Goal: Information Seeking & Learning: Learn about a topic

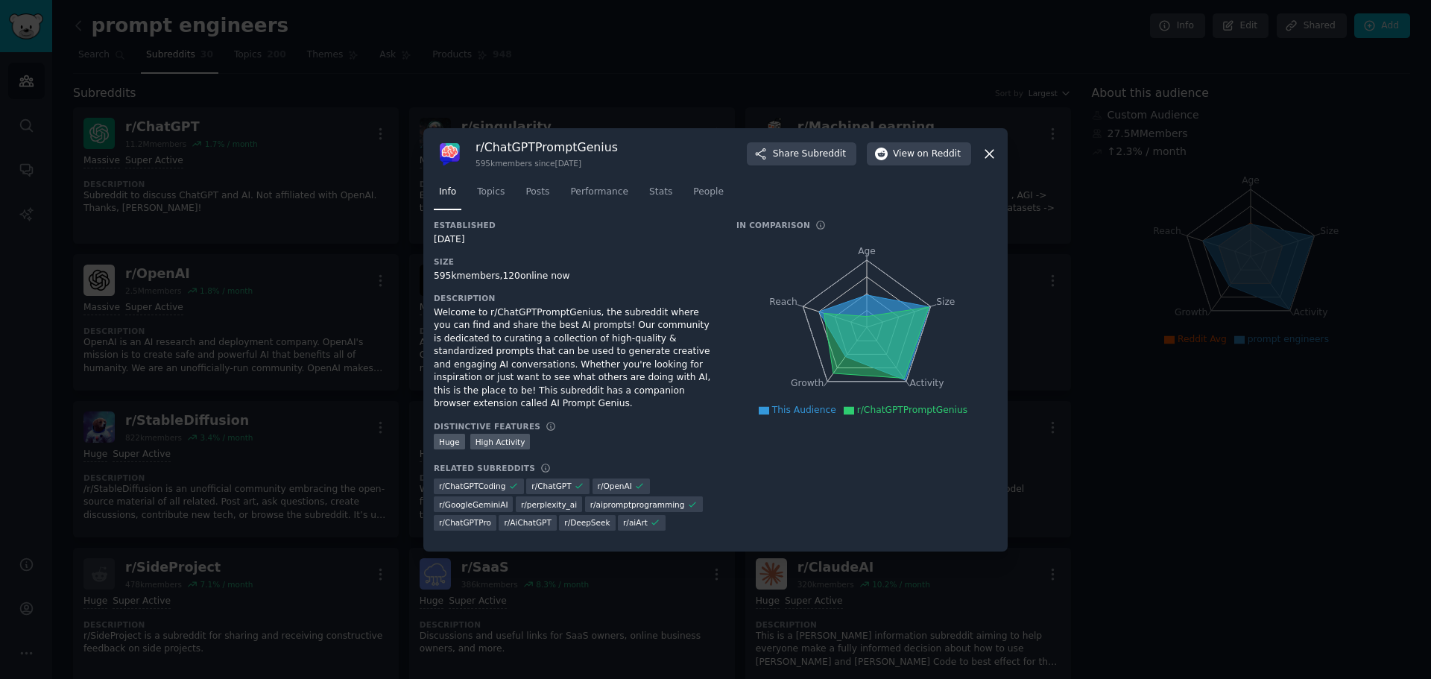
click at [983, 162] on icon at bounding box center [990, 154] width 16 height 16
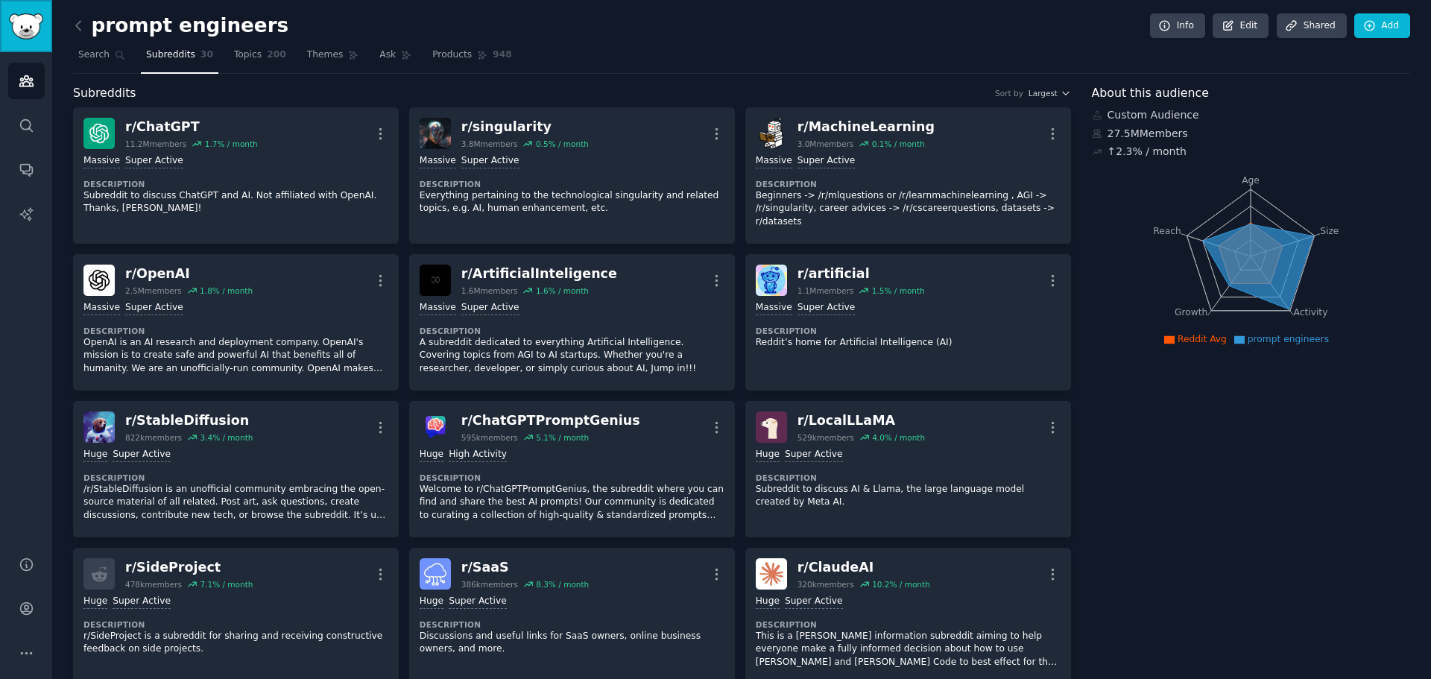
click at [27, 41] on link "Sidebar" at bounding box center [26, 26] width 52 height 52
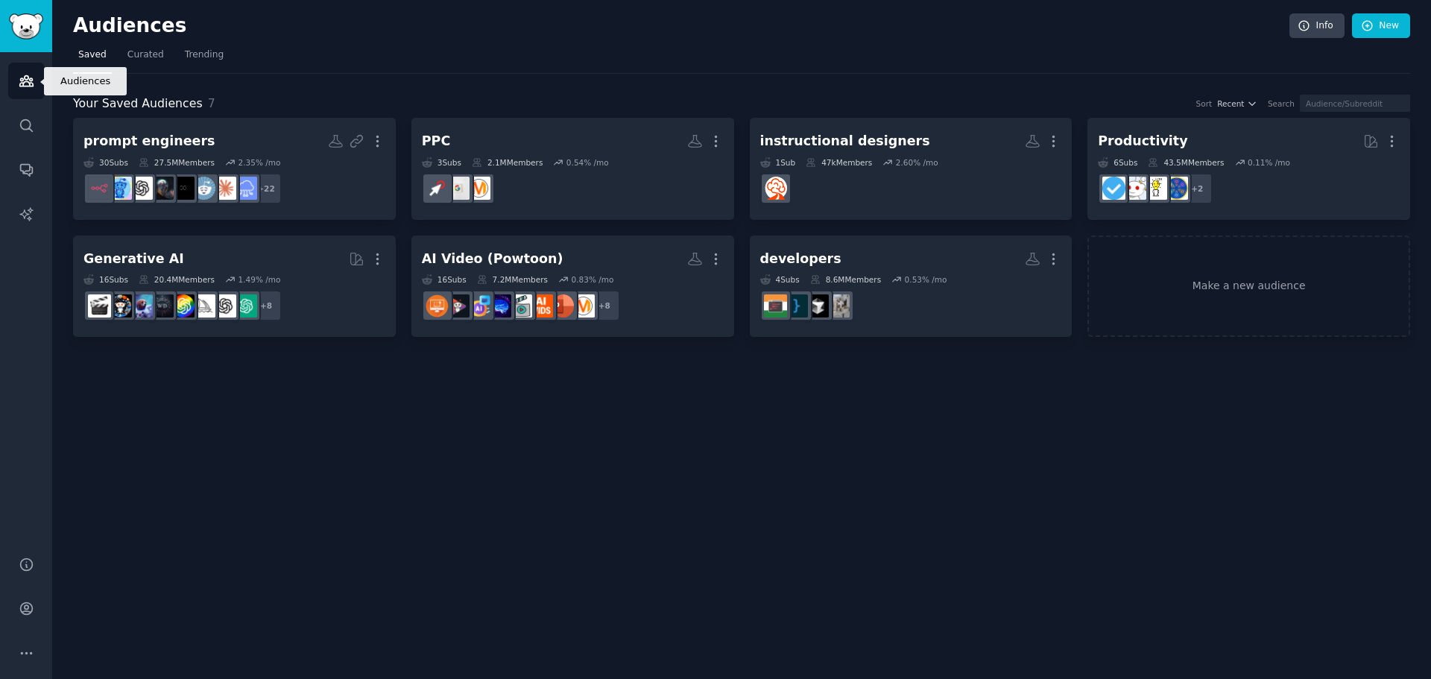
click at [28, 87] on icon "Sidebar" at bounding box center [27, 81] width 16 height 16
click at [135, 107] on span "Your Saved Audiences" at bounding box center [138, 104] width 130 height 19
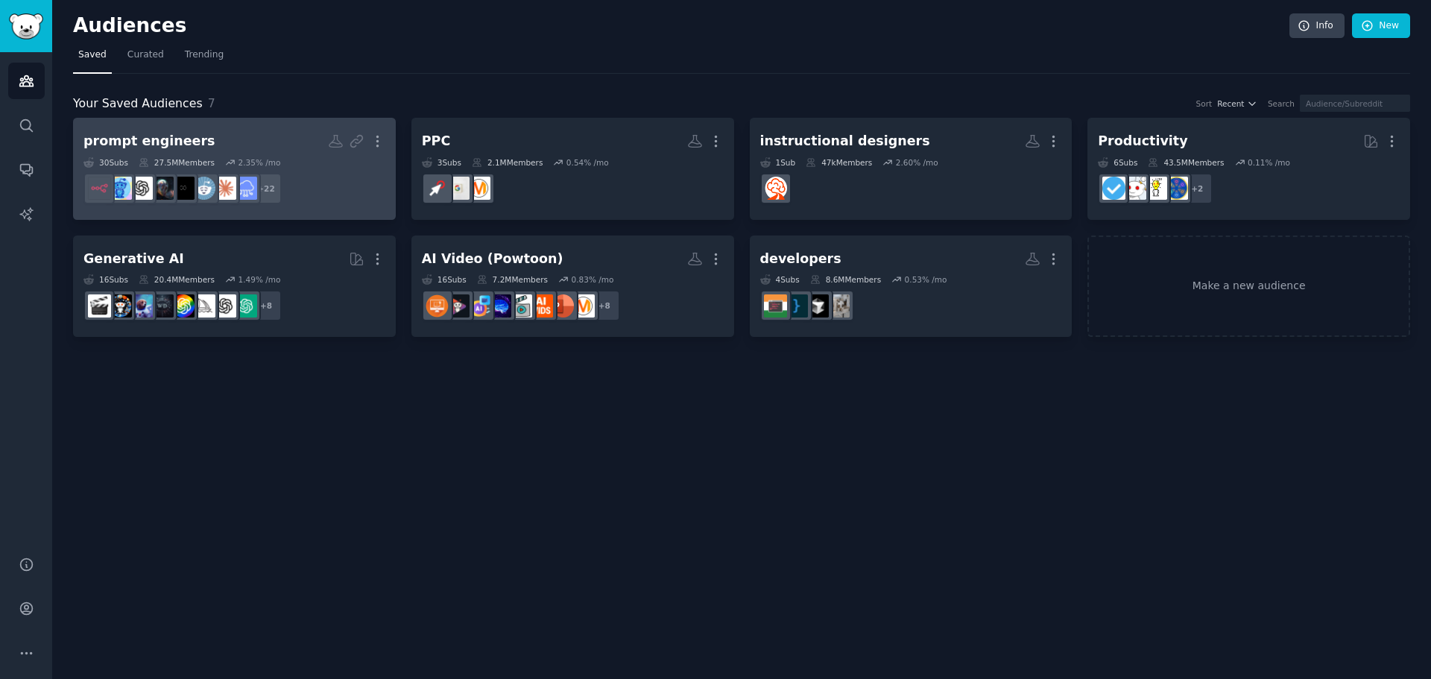
drag, startPoint x: 106, startPoint y: 113, endPoint x: 154, endPoint y: 149, distance: 60.1
click at [108, 113] on div "Your Saved Audiences 7 Sort Recent Search prompt engineers More 30 Sub s 27.5M …" at bounding box center [742, 216] width 1338 height 243
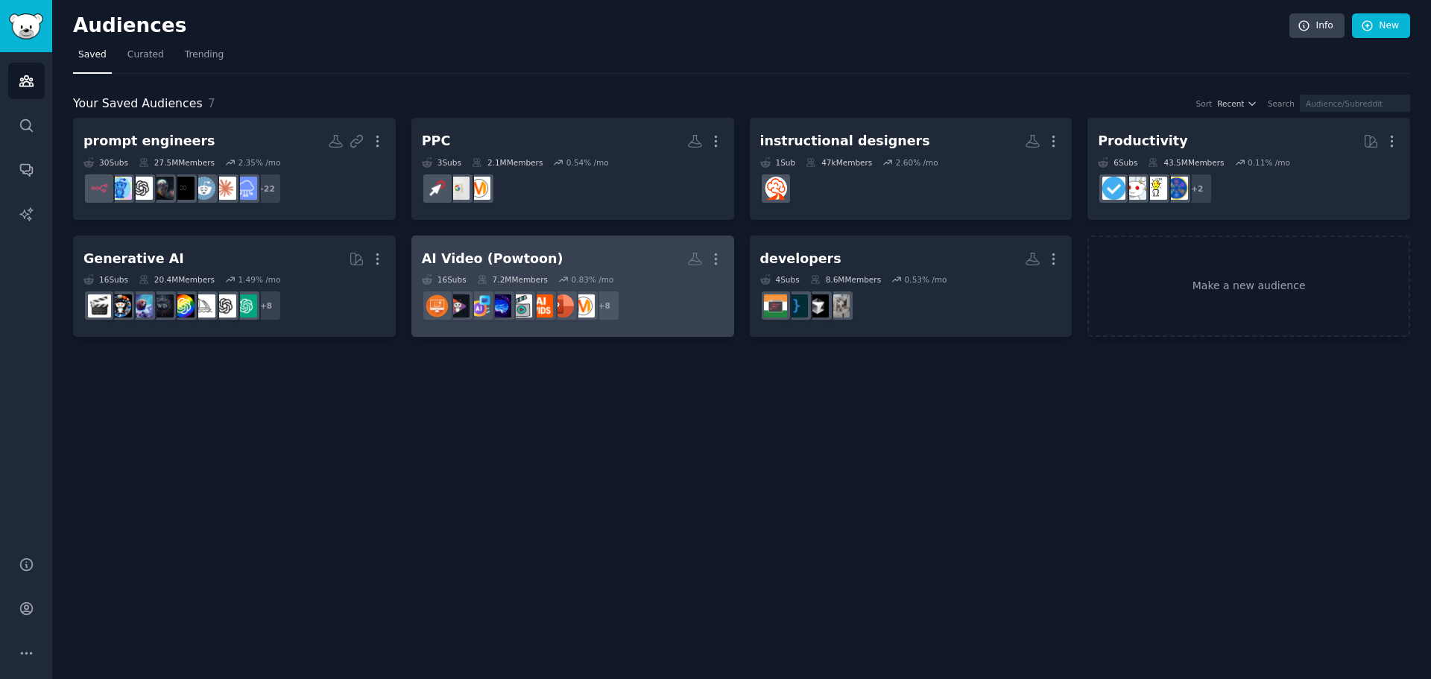
click at [620, 261] on h2 "AI Video (Powtoon) More" at bounding box center [573, 259] width 302 height 26
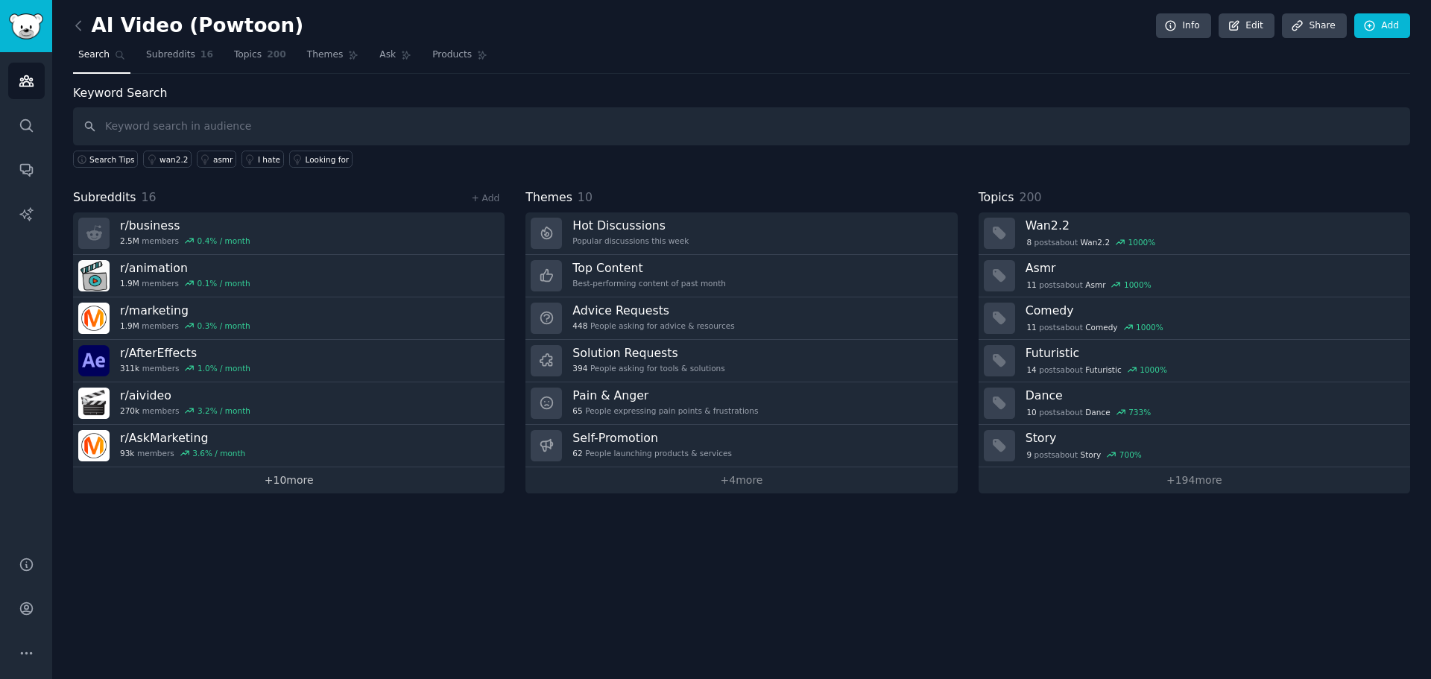
click at [288, 492] on link "+ 10 more" at bounding box center [289, 480] width 432 height 26
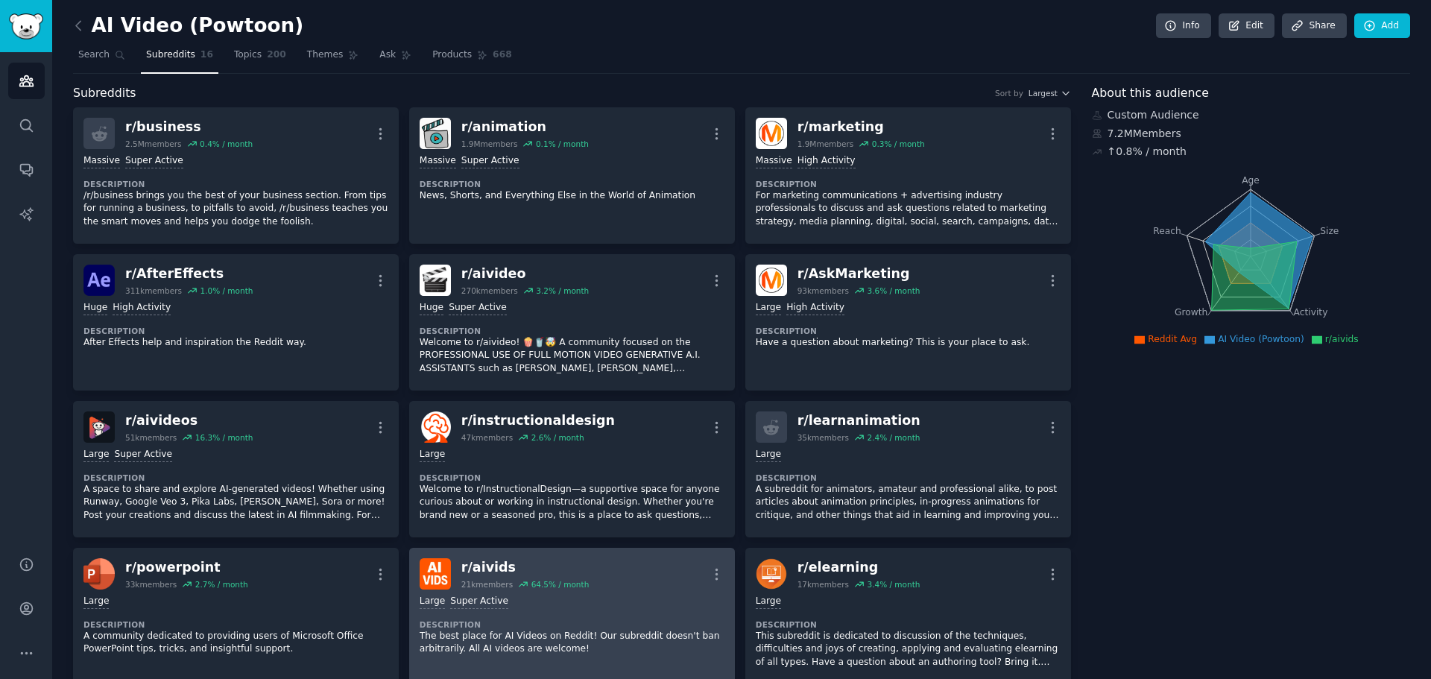
click at [590, 606] on div "Large Super Active" at bounding box center [572, 602] width 305 height 14
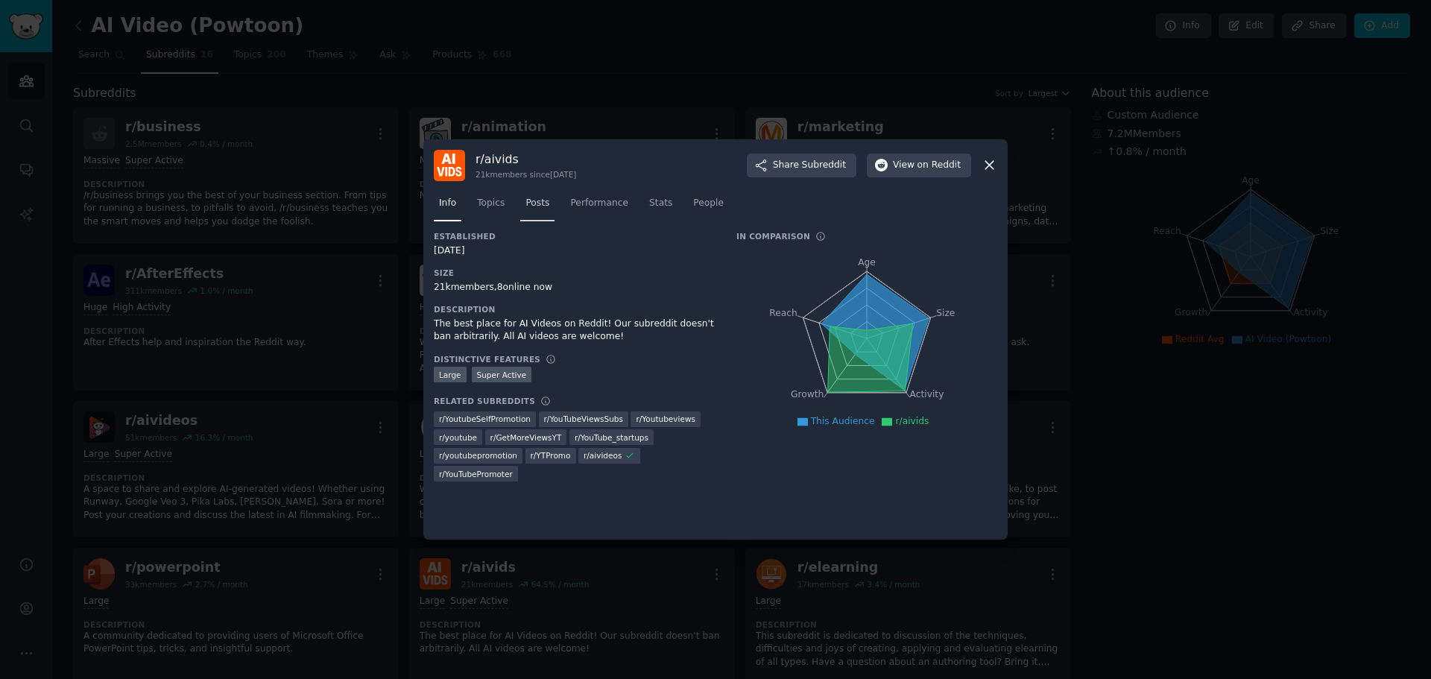
click at [532, 207] on span "Posts" at bounding box center [538, 203] width 24 height 13
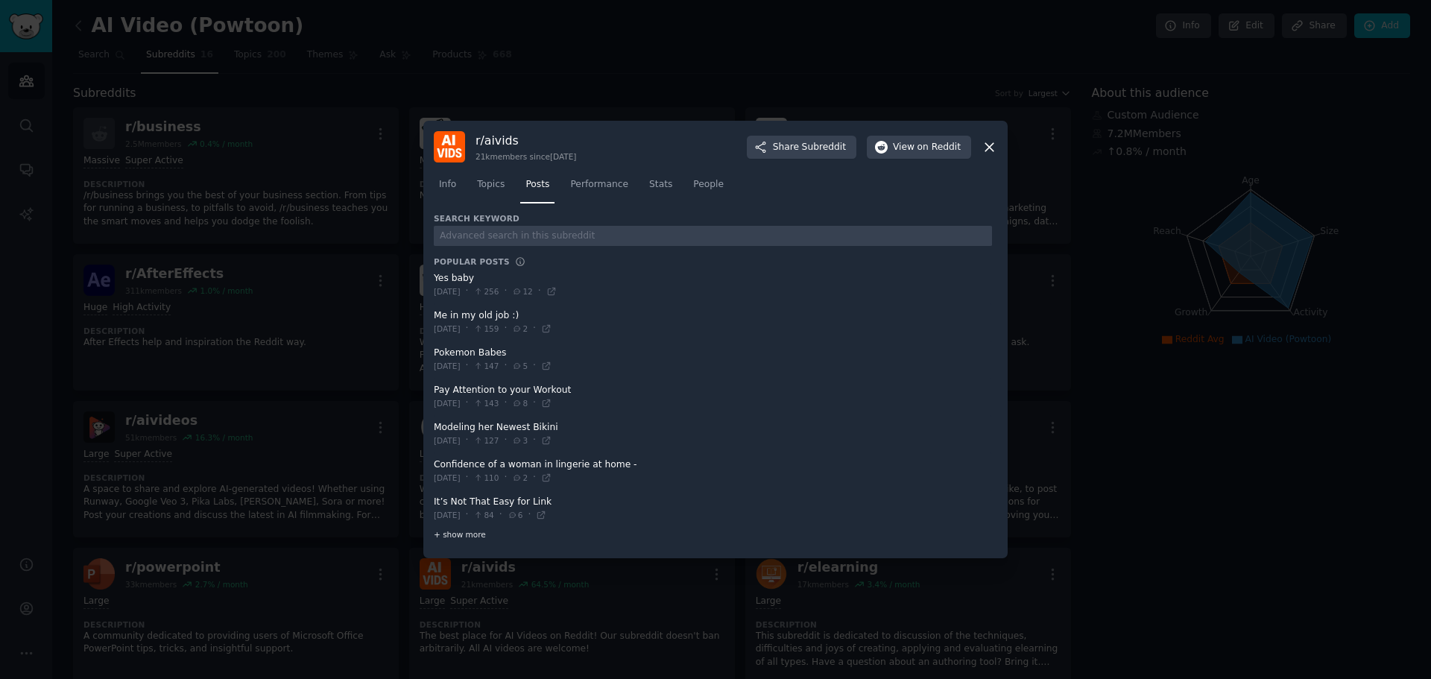
click at [465, 541] on div "+ show more" at bounding box center [713, 535] width 558 height 16
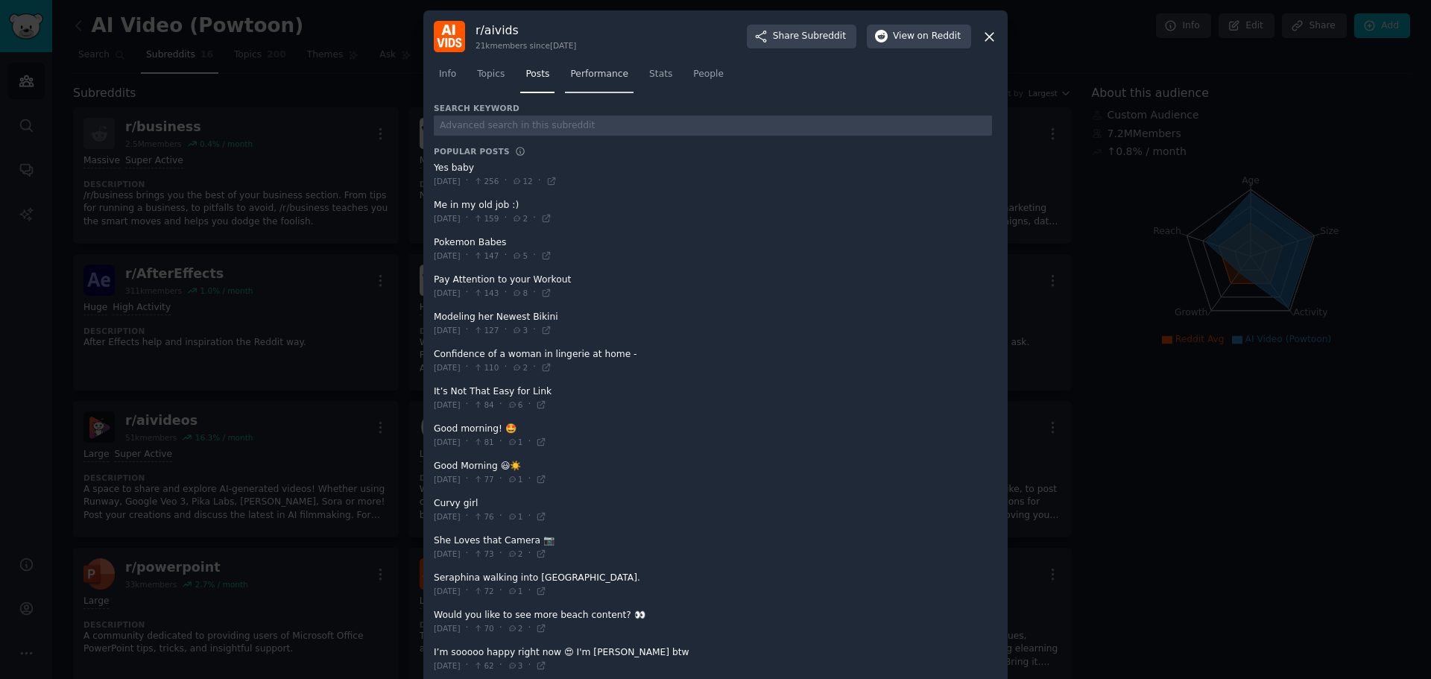
click at [603, 82] on link "Performance" at bounding box center [599, 78] width 69 height 31
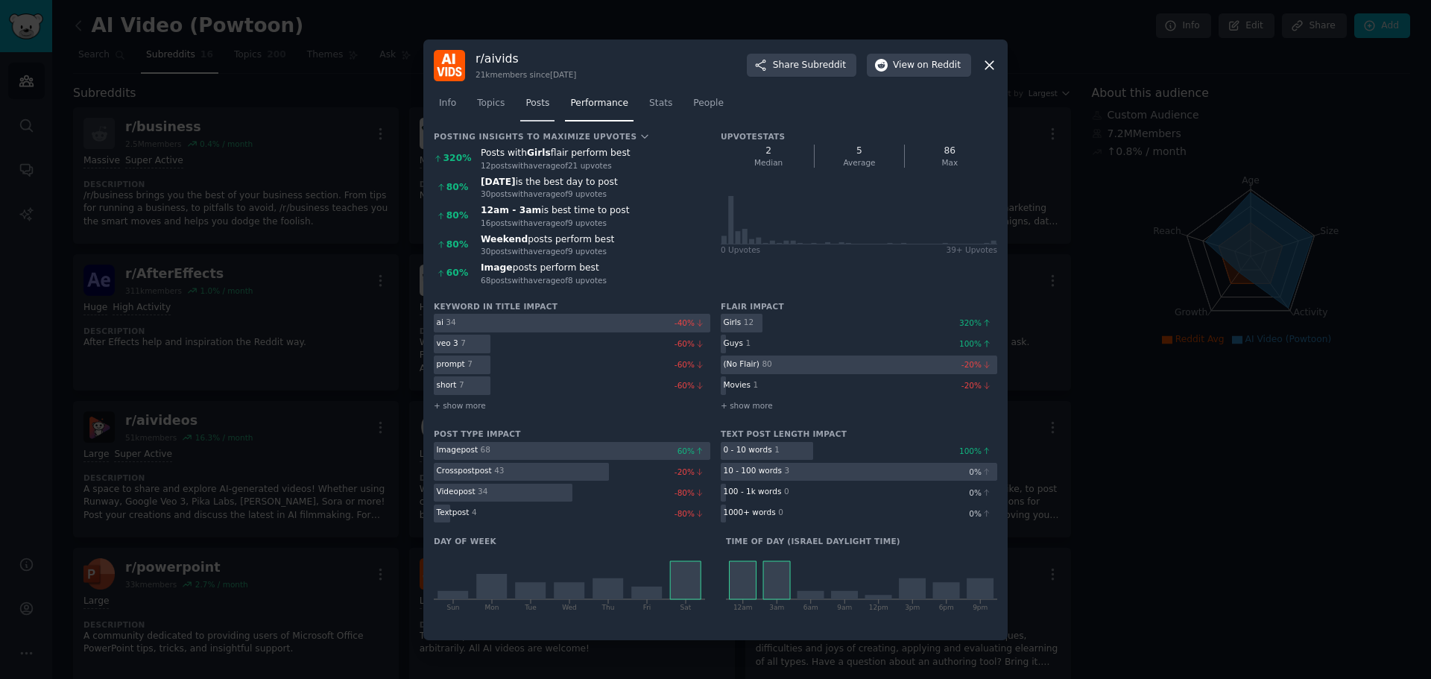
click at [529, 107] on span "Posts" at bounding box center [538, 103] width 24 height 13
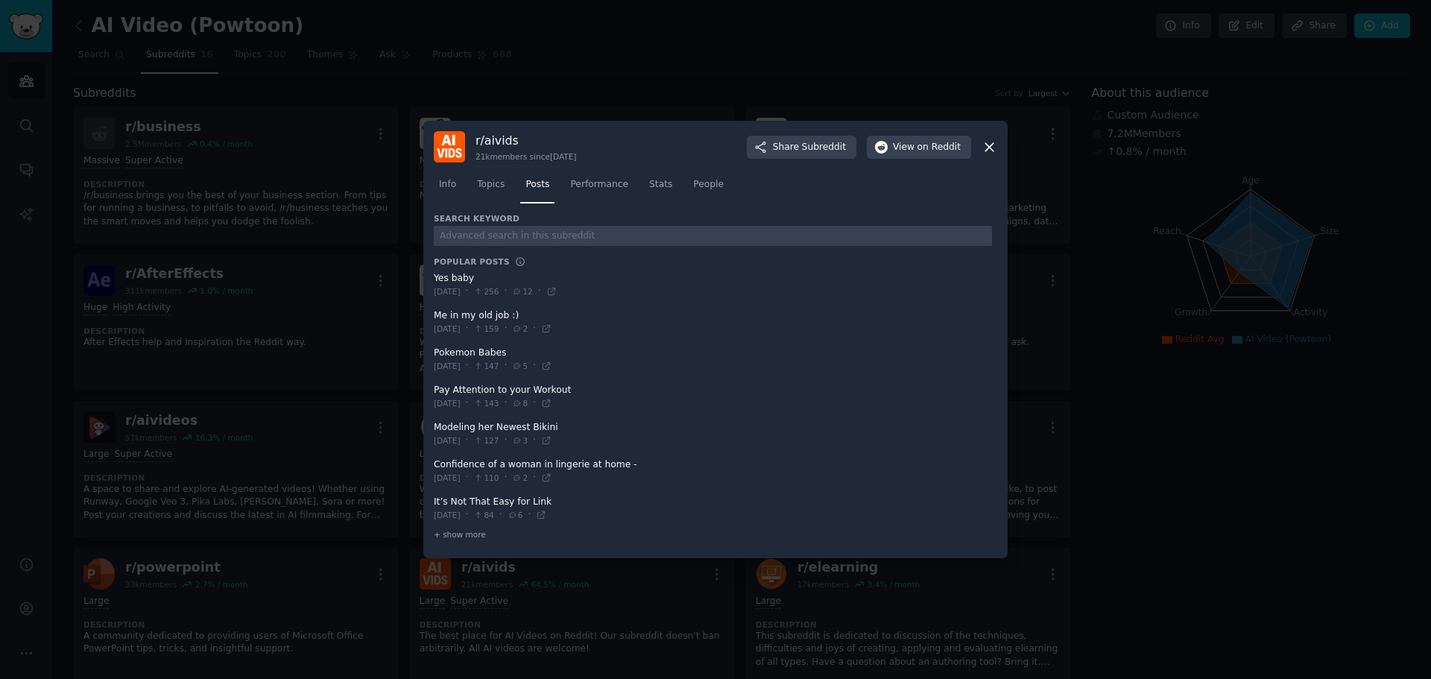
click at [990, 145] on icon at bounding box center [990, 147] width 16 height 16
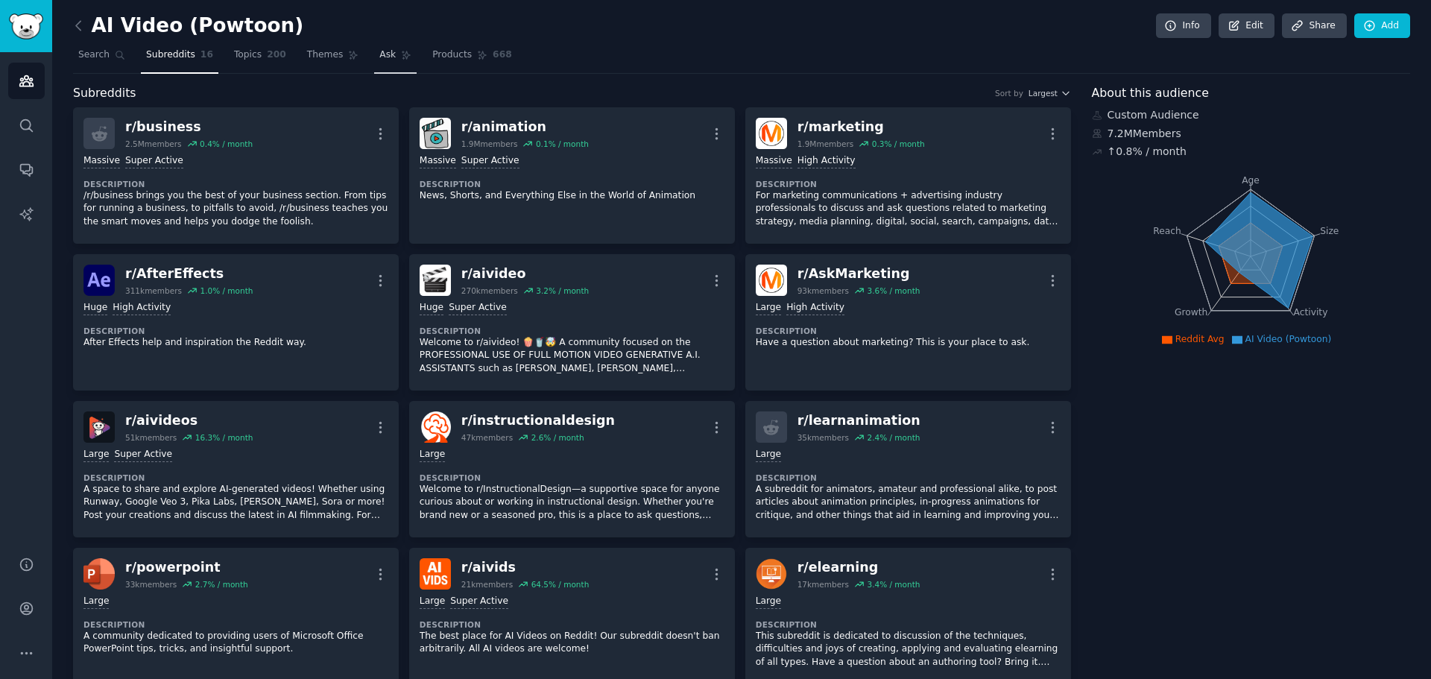
click at [374, 65] on link "Ask" at bounding box center [395, 58] width 42 height 31
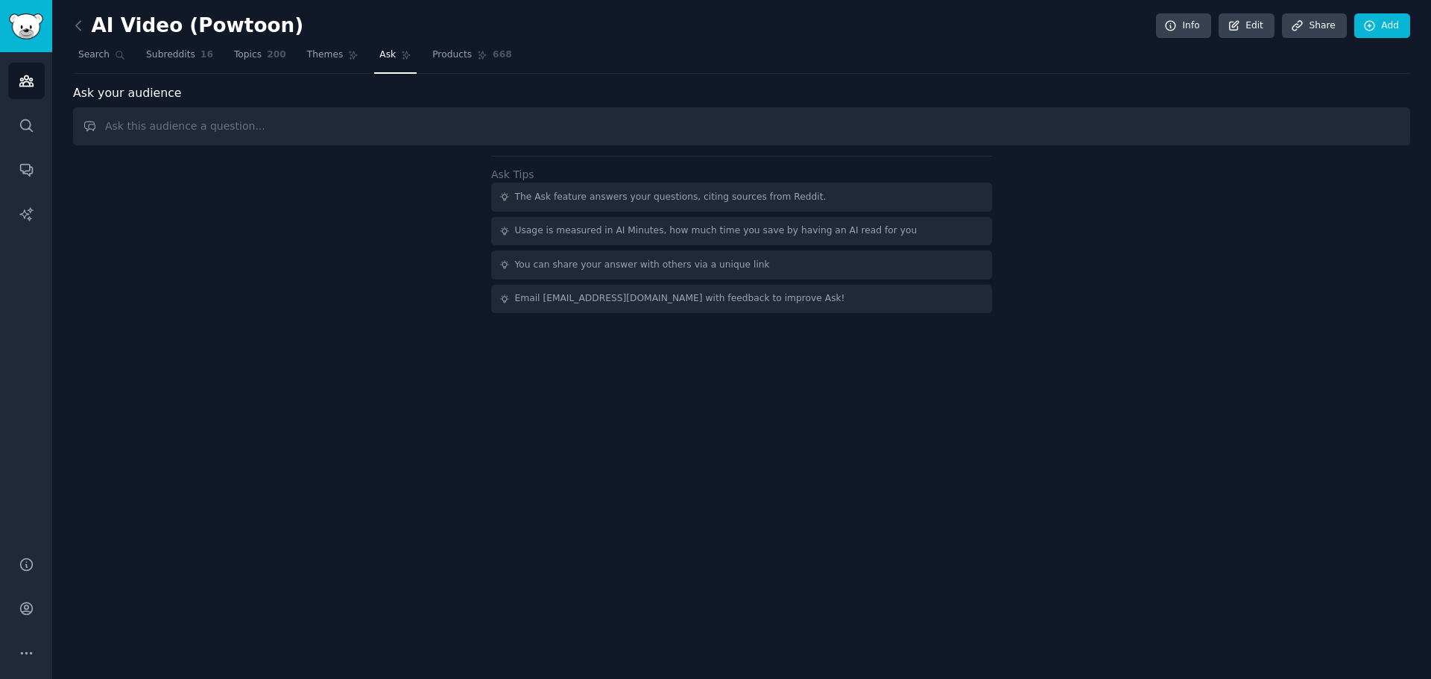
click at [335, 129] on input "text" at bounding box center [742, 126] width 1338 height 38
